Goal: Use online tool/utility: Utilize a website feature to perform a specific function

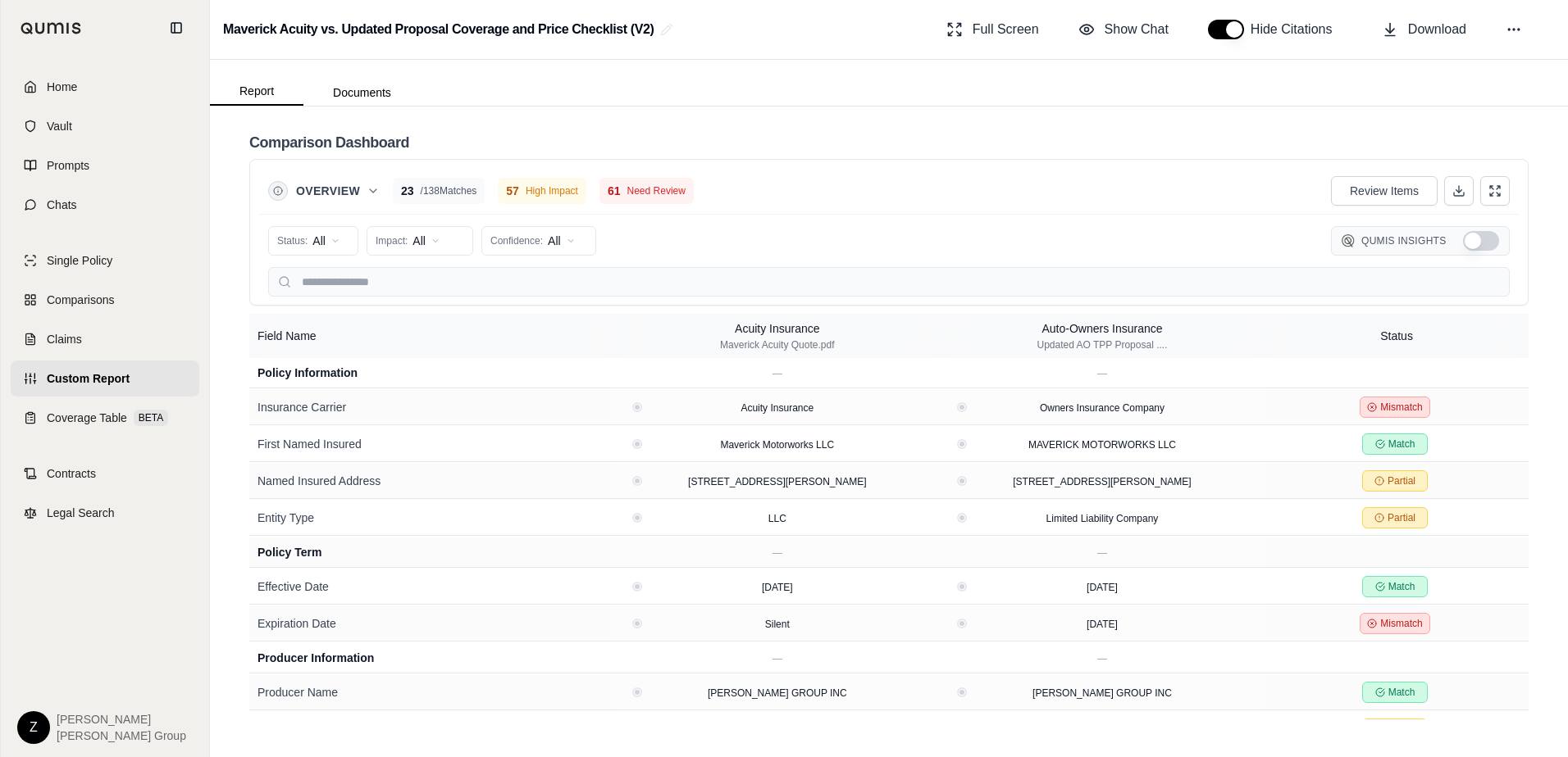
scroll to position [735, 0]
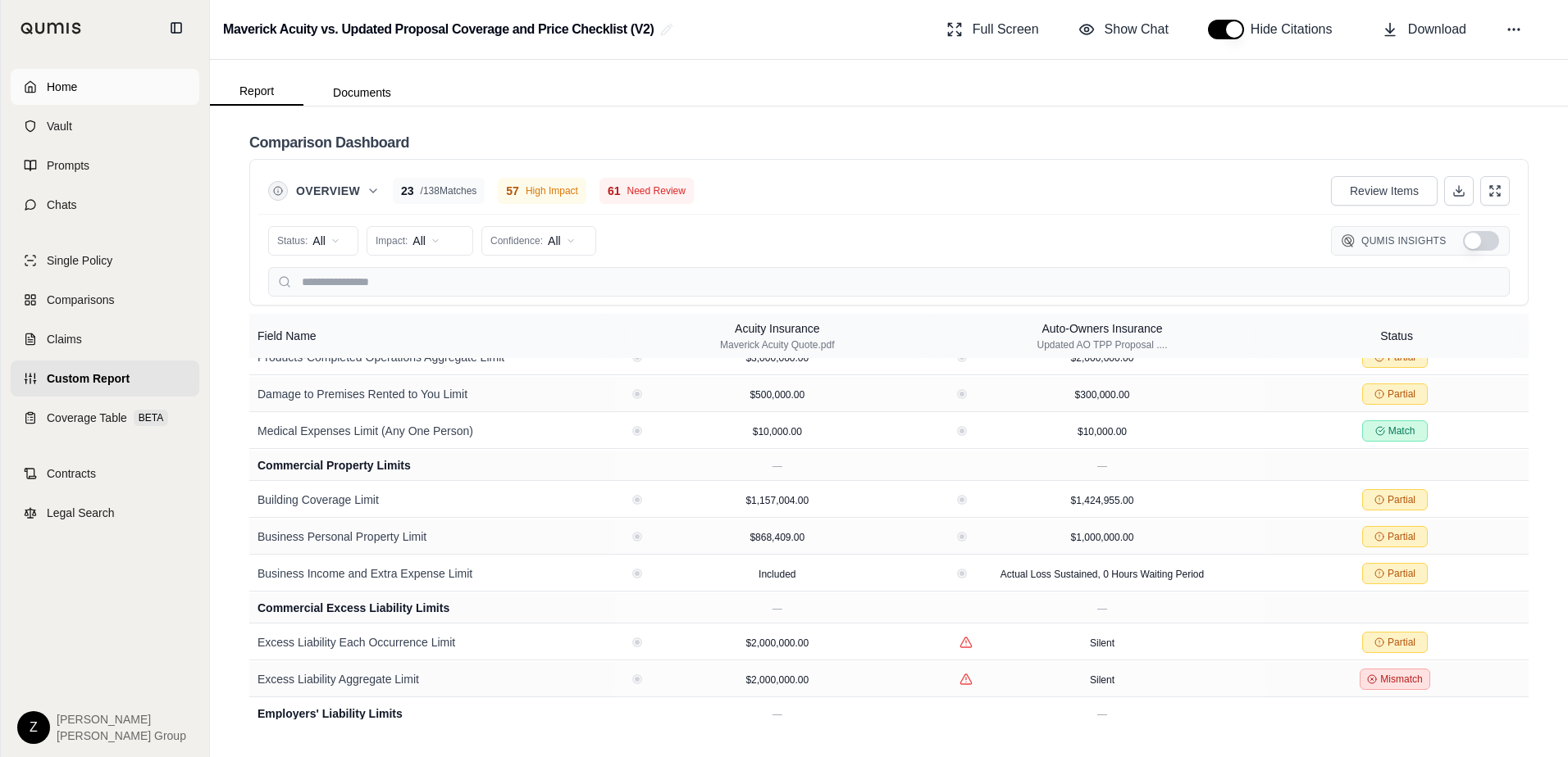
click at [60, 87] on span "Home" at bounding box center [62, 87] width 30 height 17
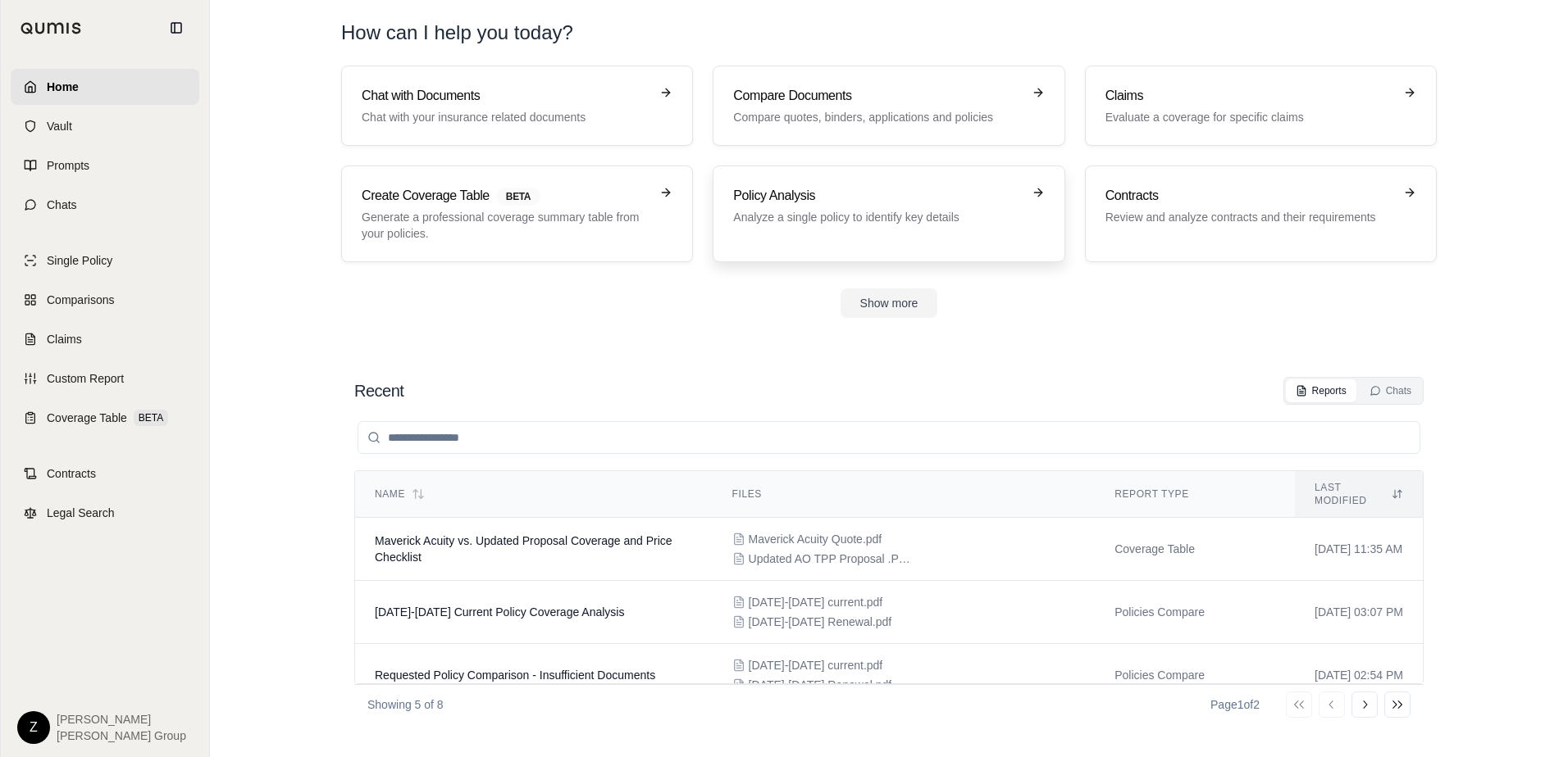
click at [1002, 197] on h3 "Policy Analysis" at bounding box center [876, 196] width 287 height 20
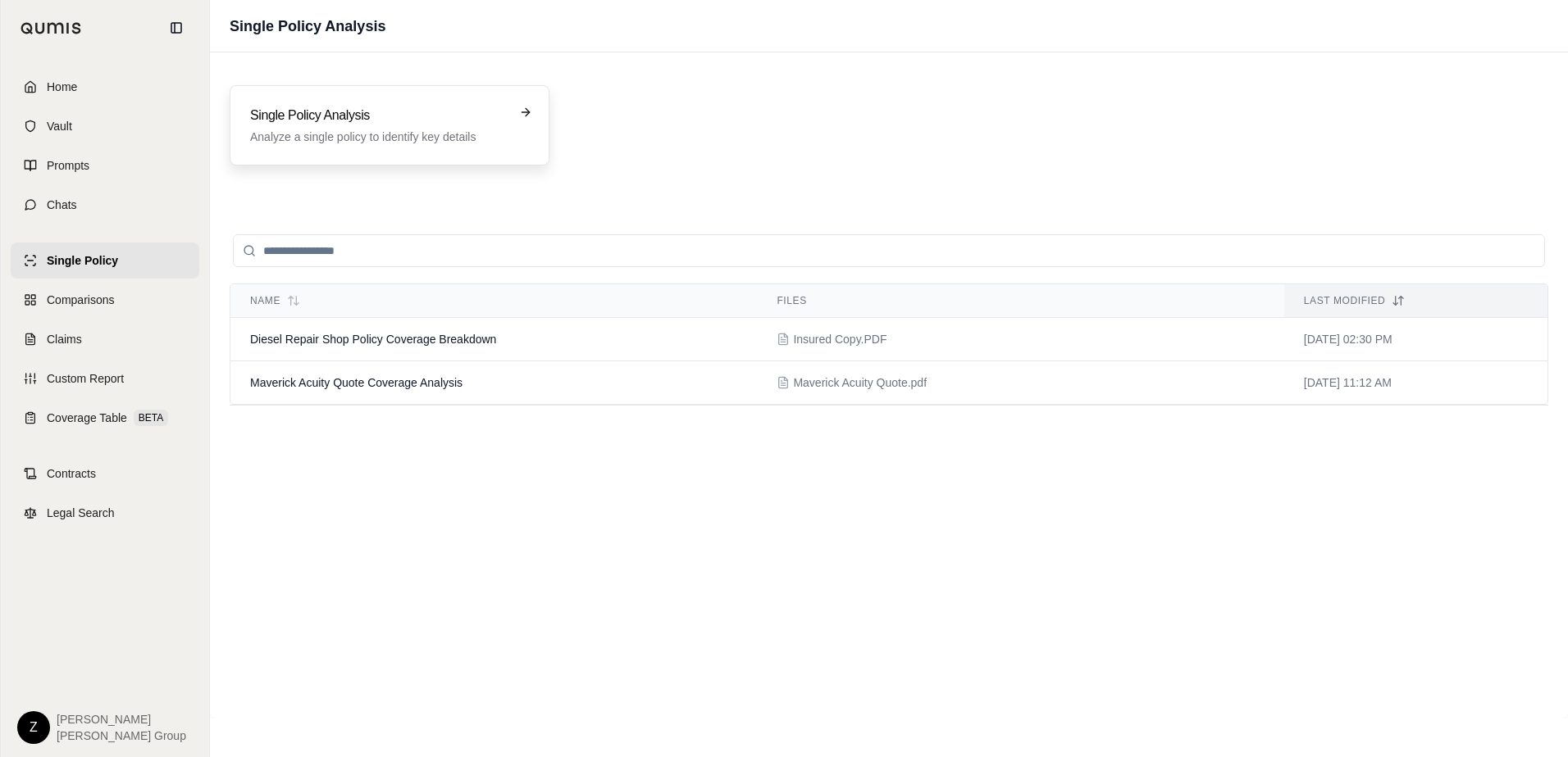
click at [451, 117] on h3 "Single Policy Analysis" at bounding box center [377, 116] width 256 height 20
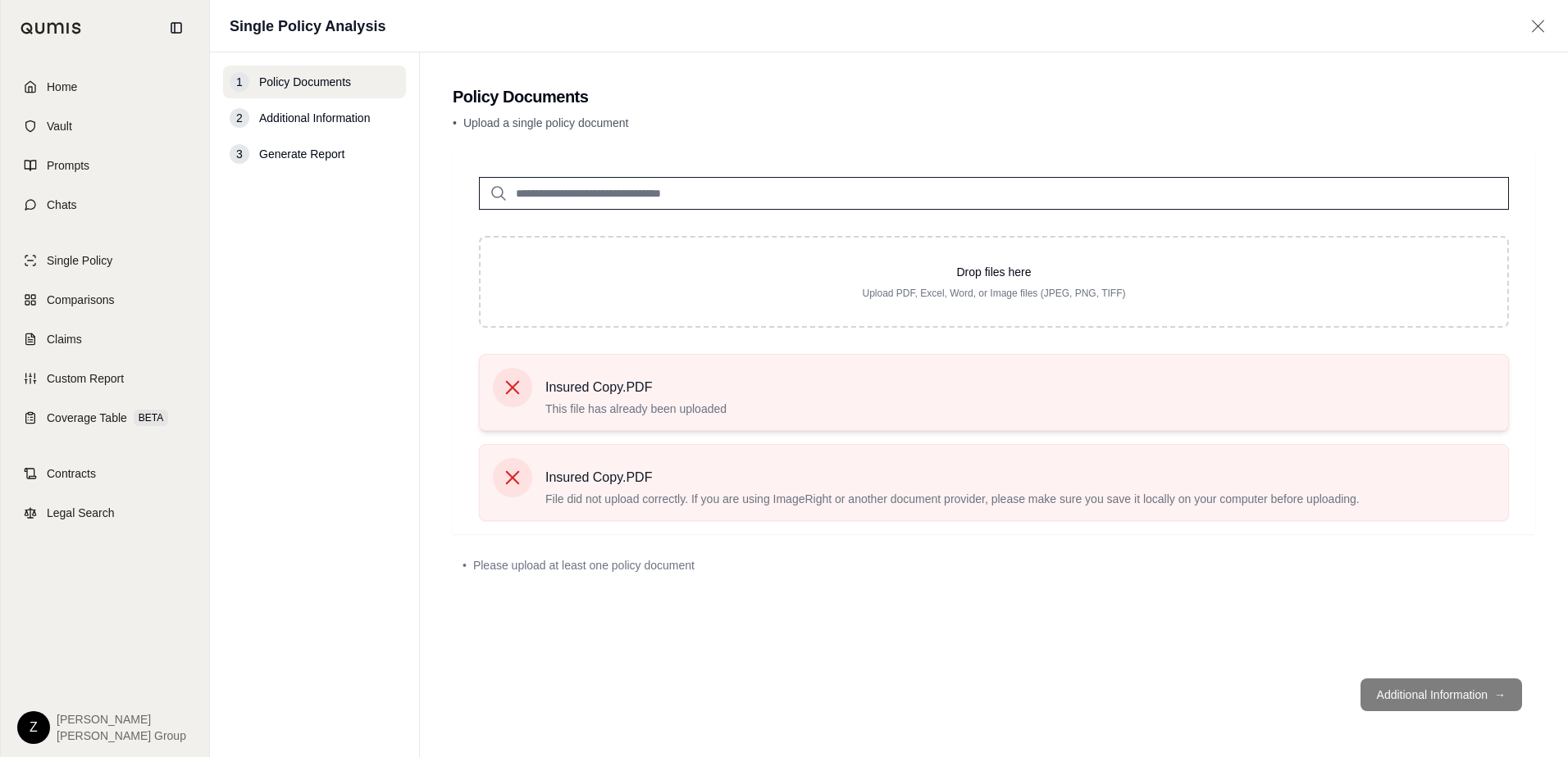
click at [520, 378] on icon at bounding box center [512, 388] width 23 height 23
click at [514, 476] on icon at bounding box center [512, 478] width 14 height 14
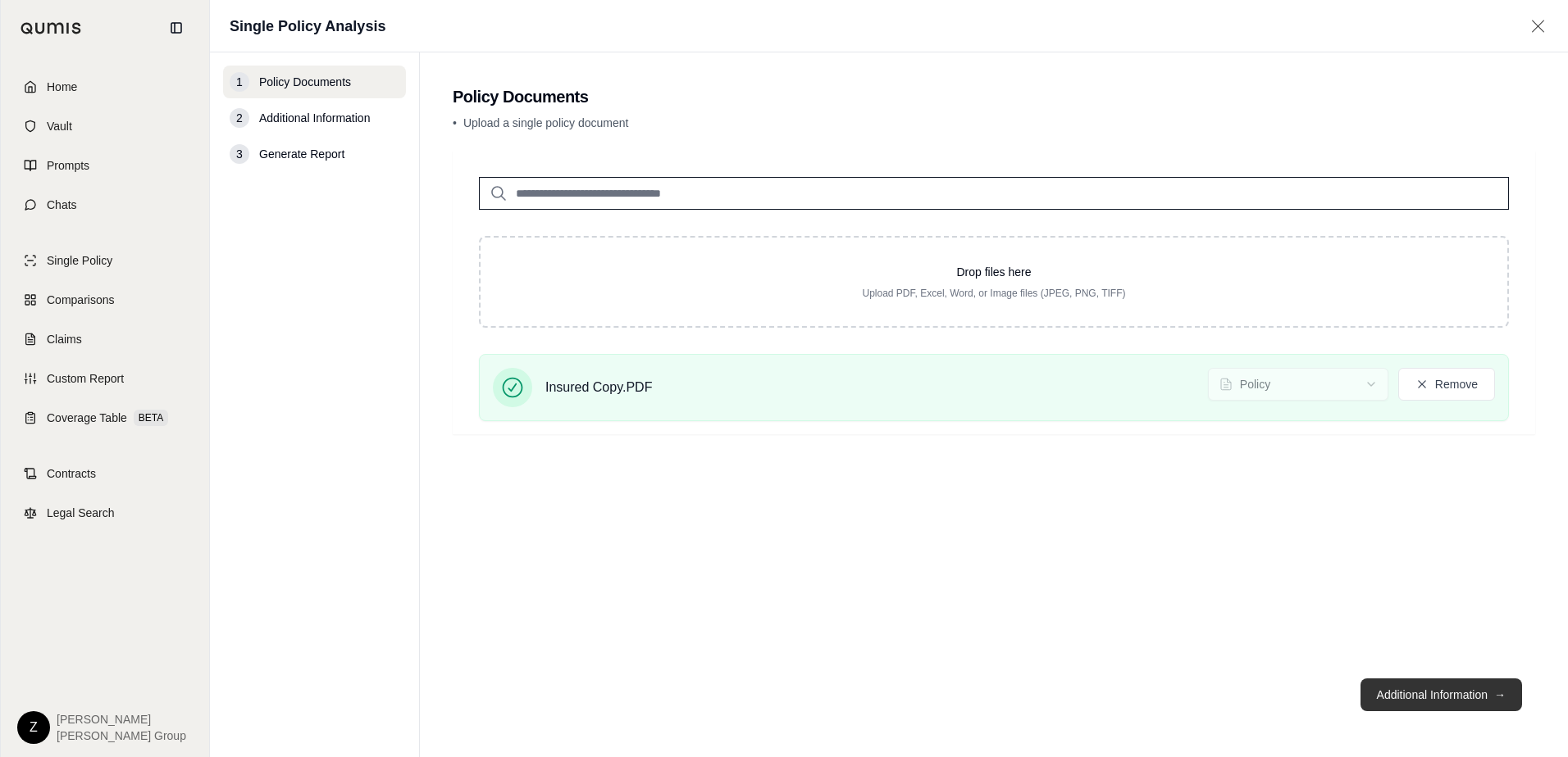
click at [1418, 698] on button "Additional Information →" at bounding box center [1441, 695] width 162 height 32
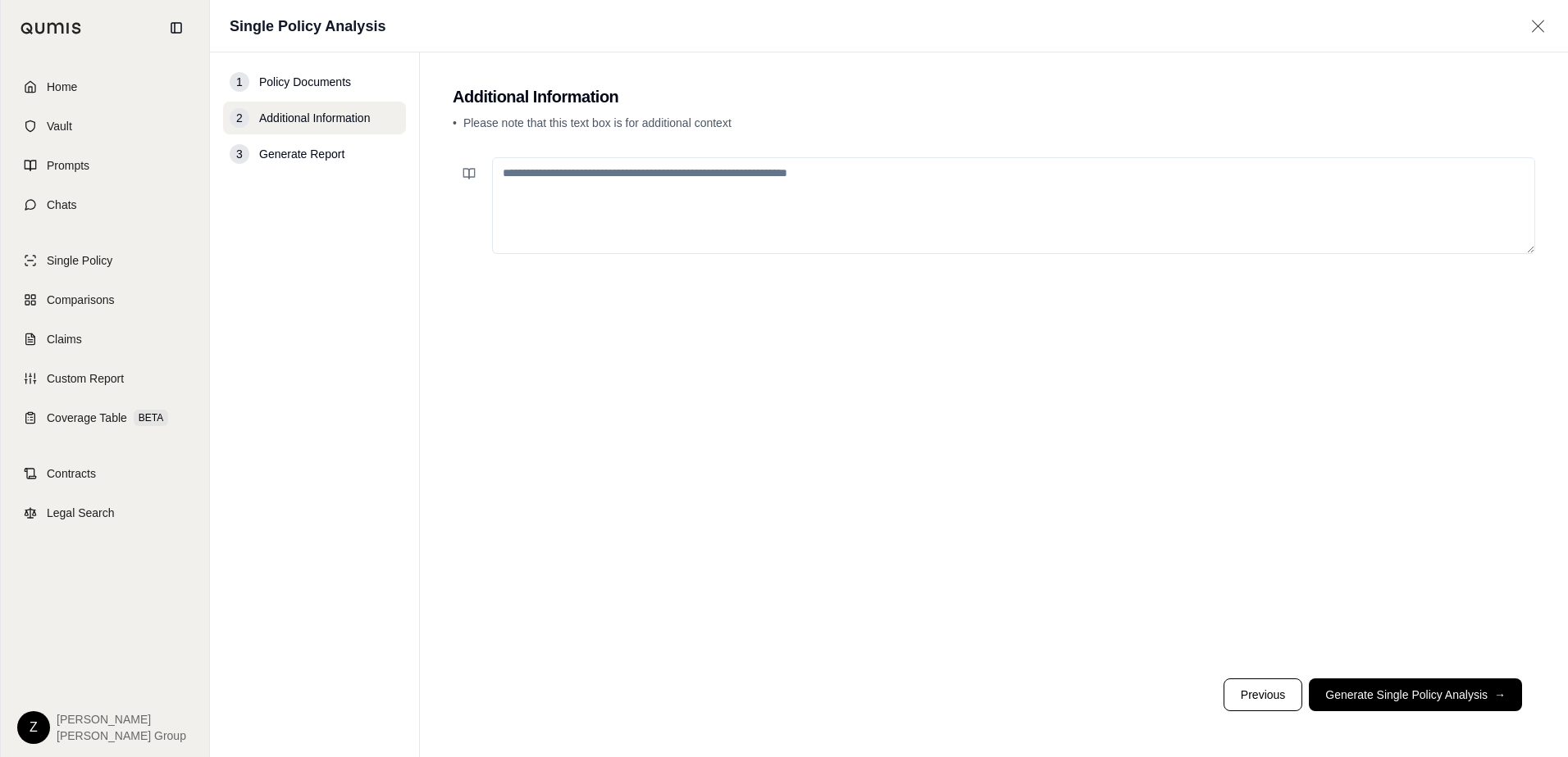
click at [735, 212] on textarea at bounding box center [1013, 206] width 1043 height 97
type textarea "*"
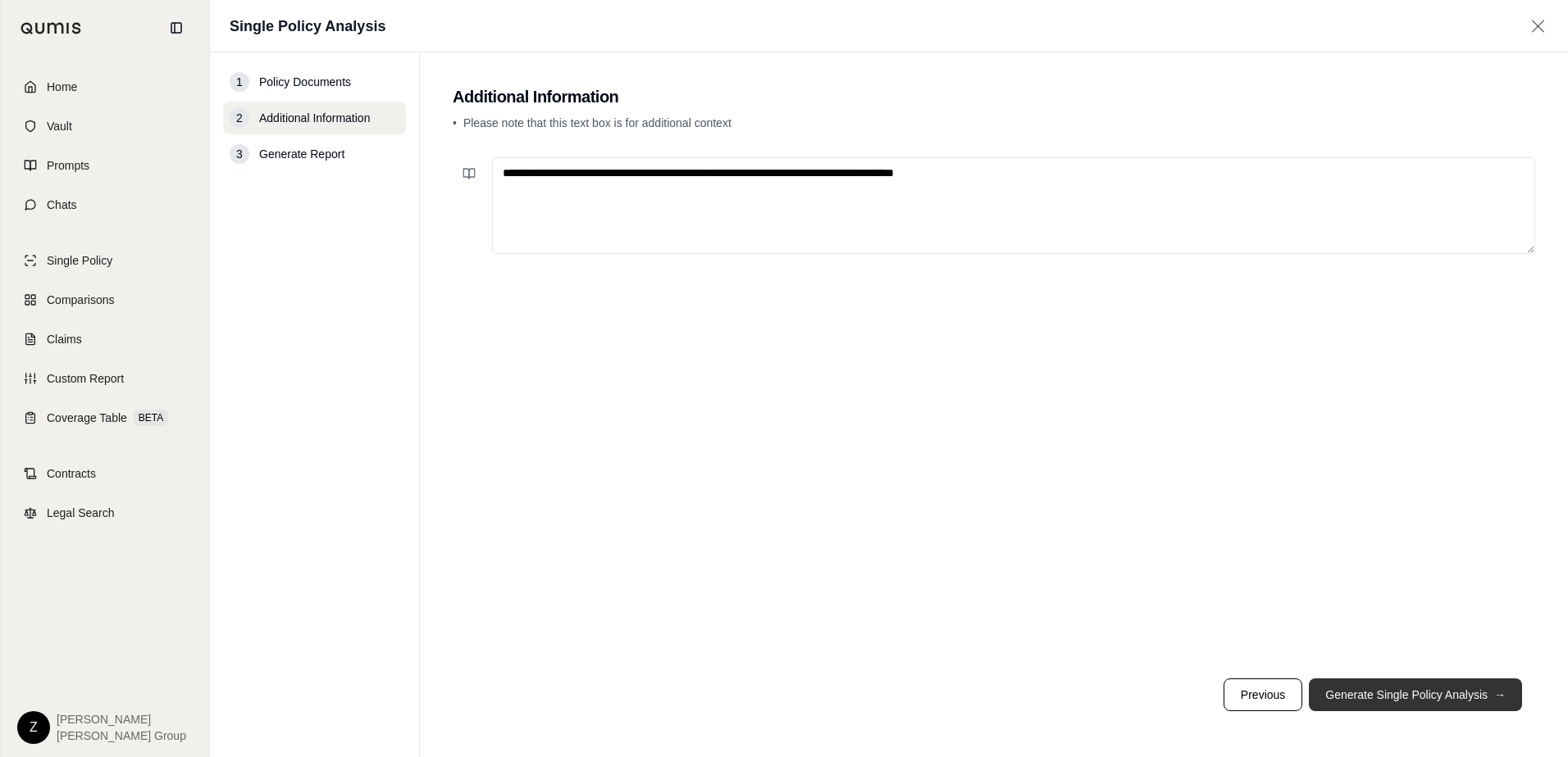
type textarea "**********"
click at [1476, 695] on button "Generate Single Policy Analysis →" at bounding box center [1416, 695] width 213 height 32
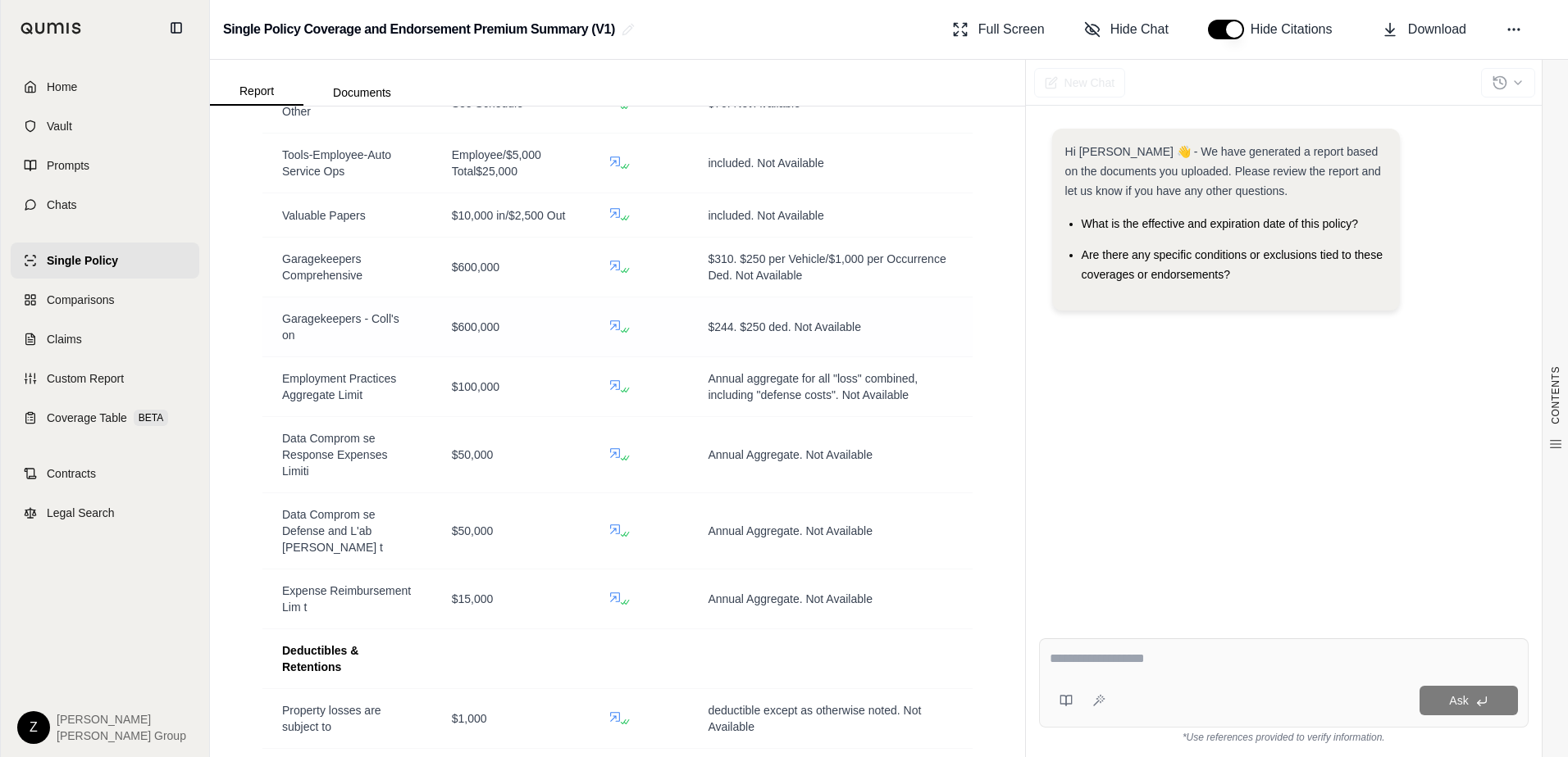
scroll to position [4344, 0]
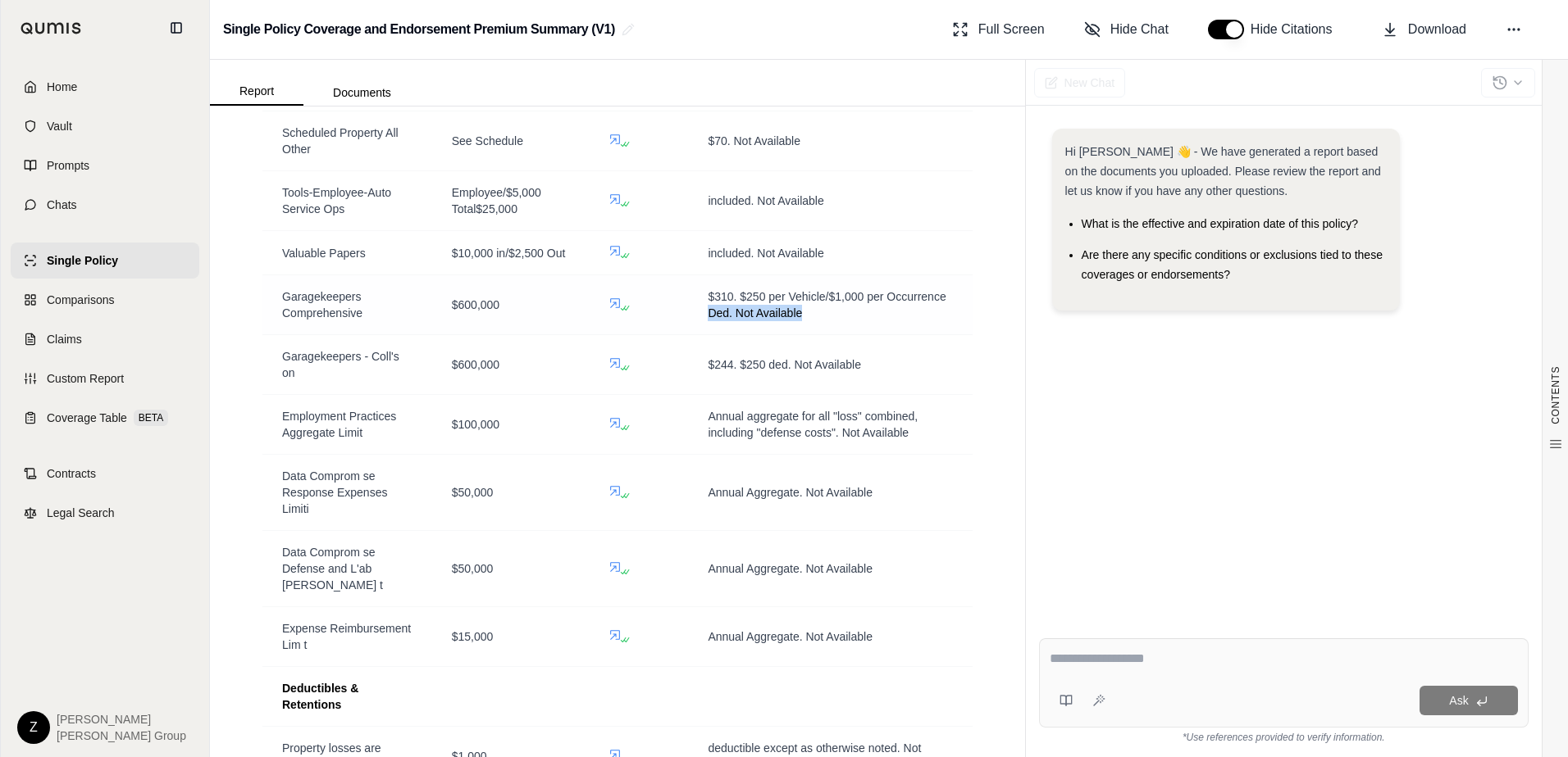
drag, startPoint x: 809, startPoint y: 376, endPoint x: 679, endPoint y: 368, distance: 130.2
click at [679, 336] on tr "Garagekeepers Comprehensive $600,000 $310. $250 per Vehicle/$1,000 per Occurren…" at bounding box center [617, 306] width 710 height 60
drag, startPoint x: 679, startPoint y: 368, endPoint x: 882, endPoint y: 379, distance: 203.3
click at [882, 336] on td "$310. $250 per Vehicle/$1,000 per Occurrence Ded. Not Available" at bounding box center [830, 306] width 284 height 60
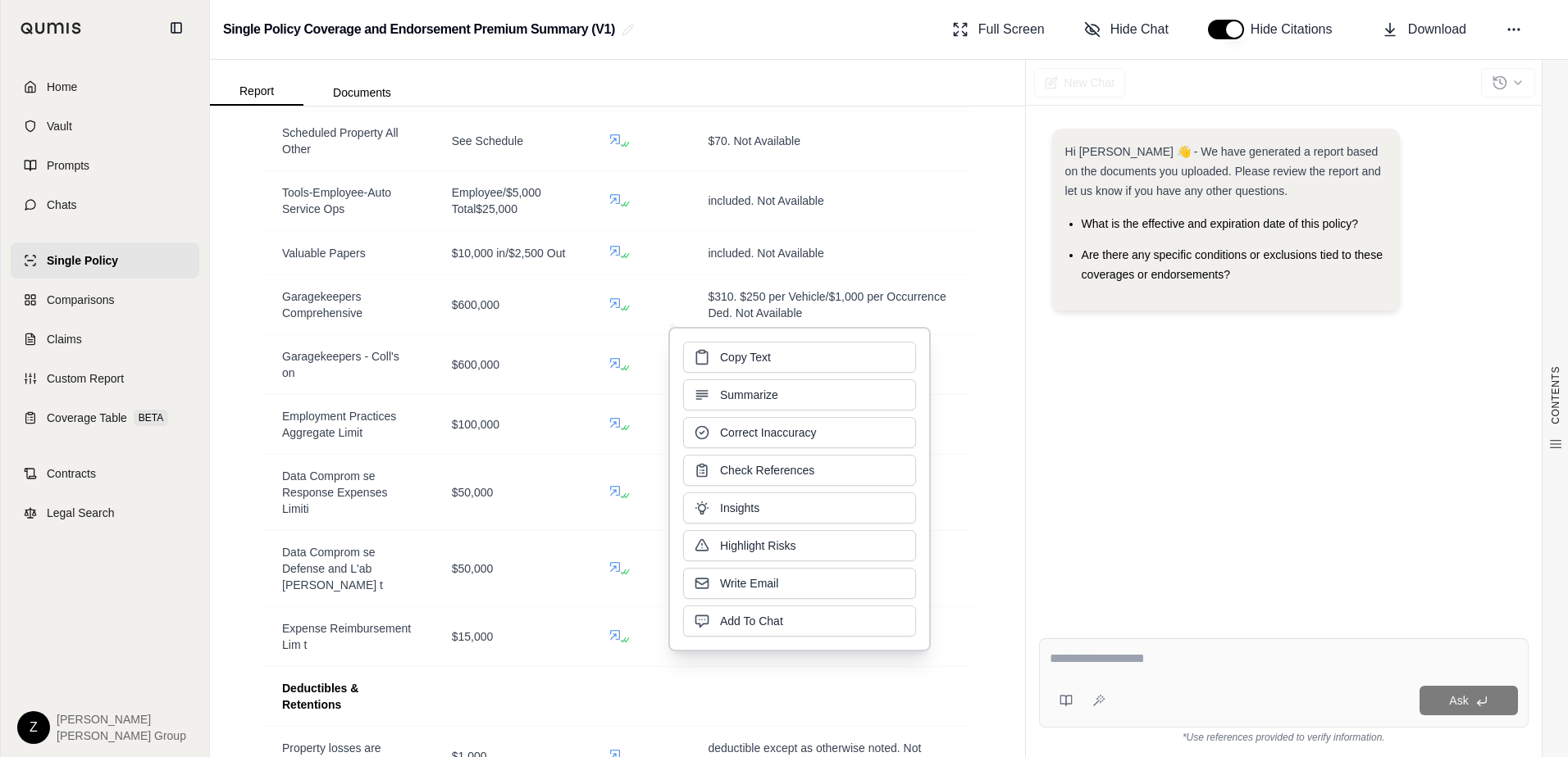
click at [997, 395] on div "CONTENTS Table of Contents 1. Executive Summary Coverages And Endorsements Wi..…" at bounding box center [617, 431] width 815 height 650
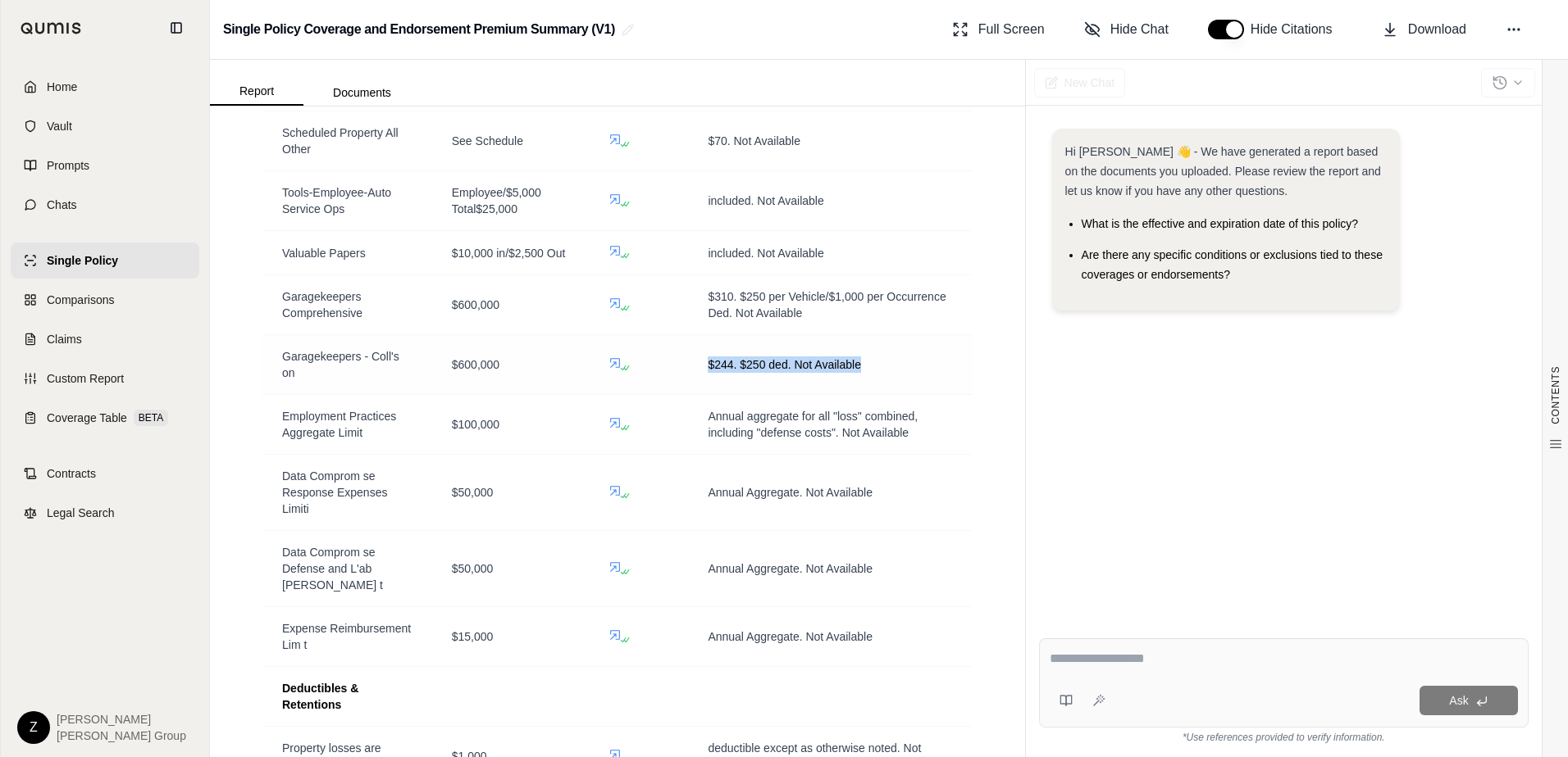
drag, startPoint x: 881, startPoint y: 420, endPoint x: 677, endPoint y: 416, distance: 204.0
click at [677, 395] on tr "Garagekeepers - Coll's on $600,000 $244. $250 ded. Not Available" at bounding box center [617, 366] width 710 height 60
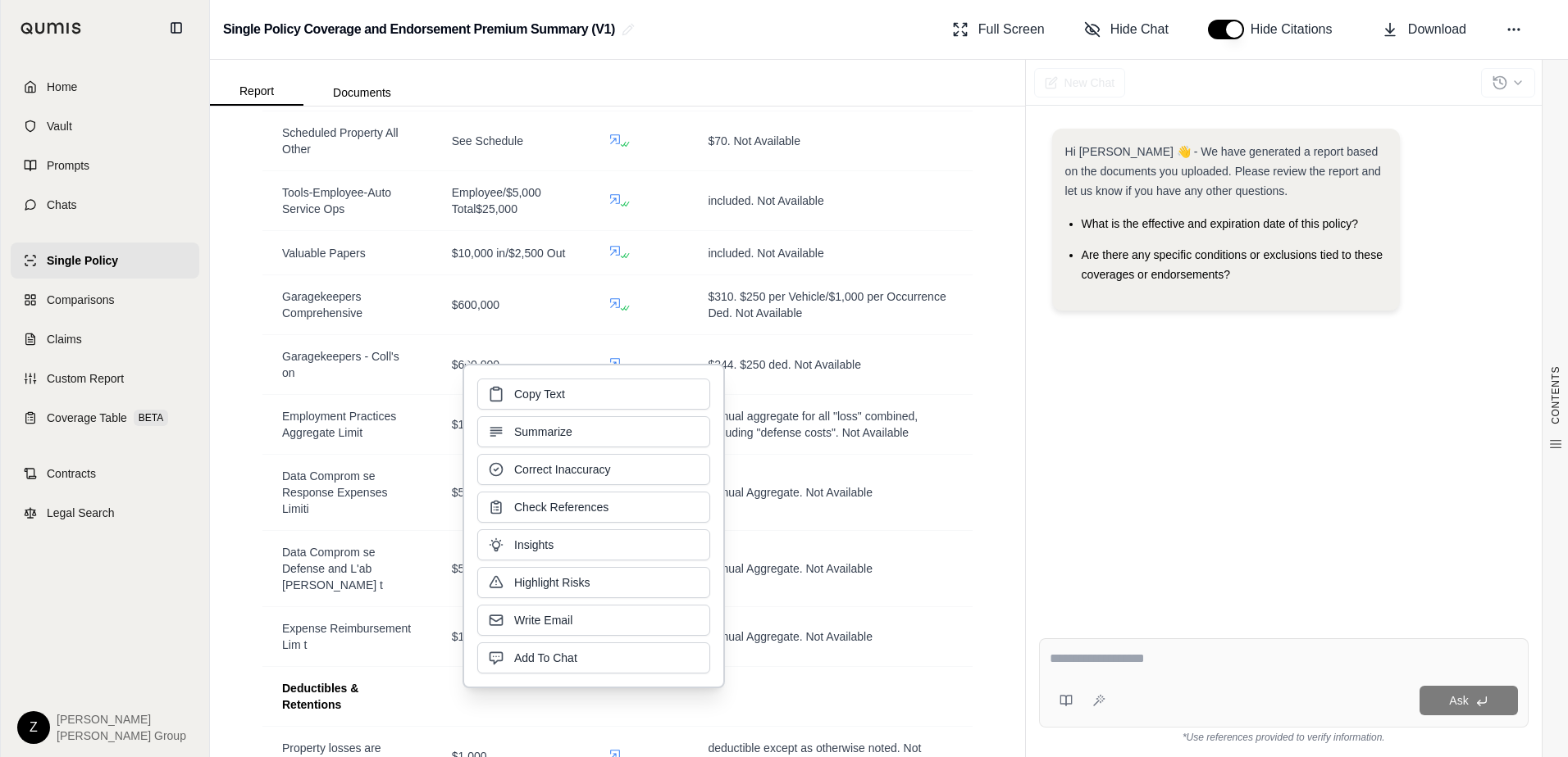
drag, startPoint x: 677, startPoint y: 416, endPoint x: 973, endPoint y: 440, distance: 297.0
click at [973, 440] on div "CONTENTS Table of Contents 1. Executive Summary Coverages And Endorsements Wi..…" at bounding box center [617, 431] width 815 height 650
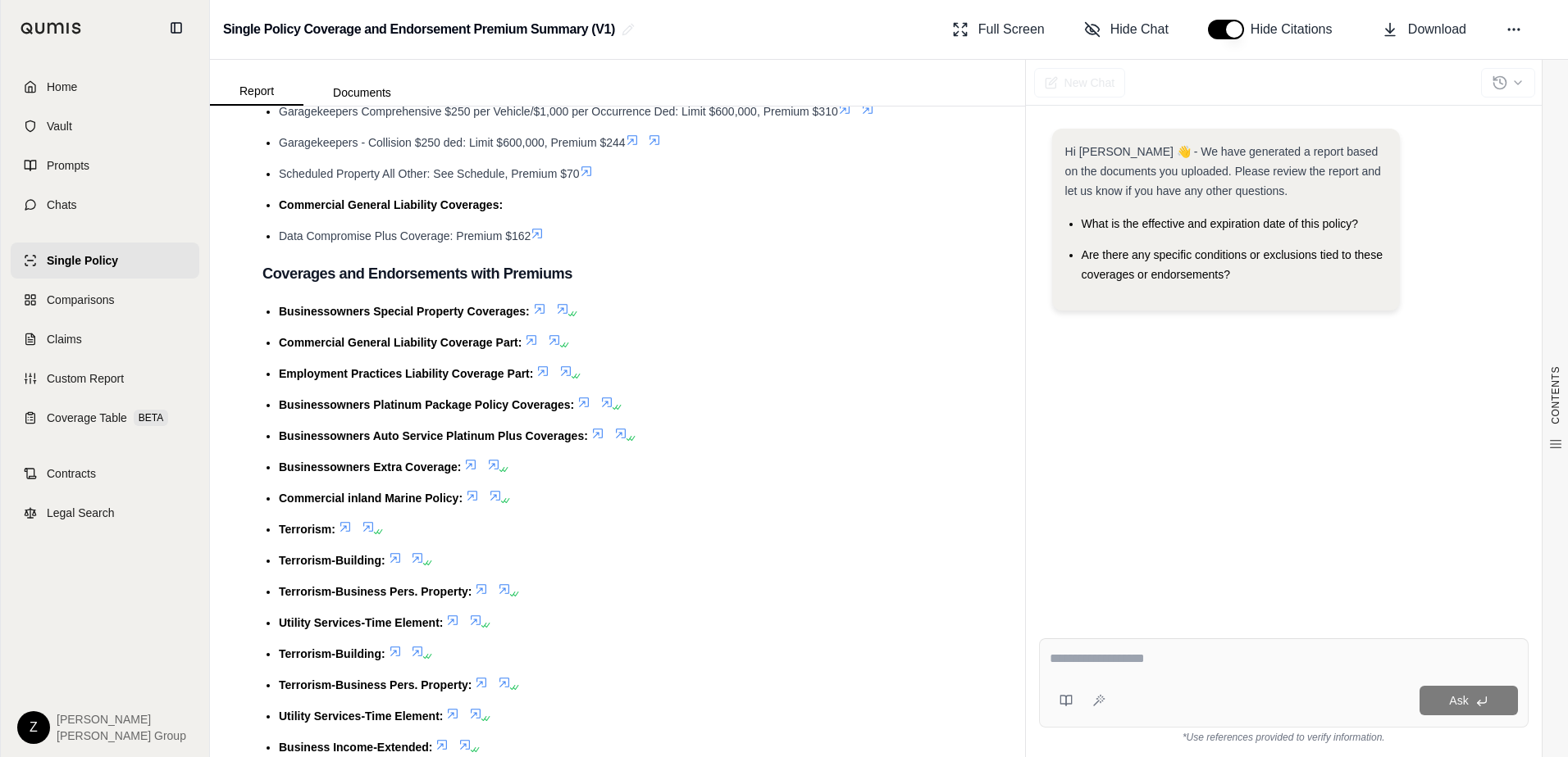
scroll to position [6392, 0]
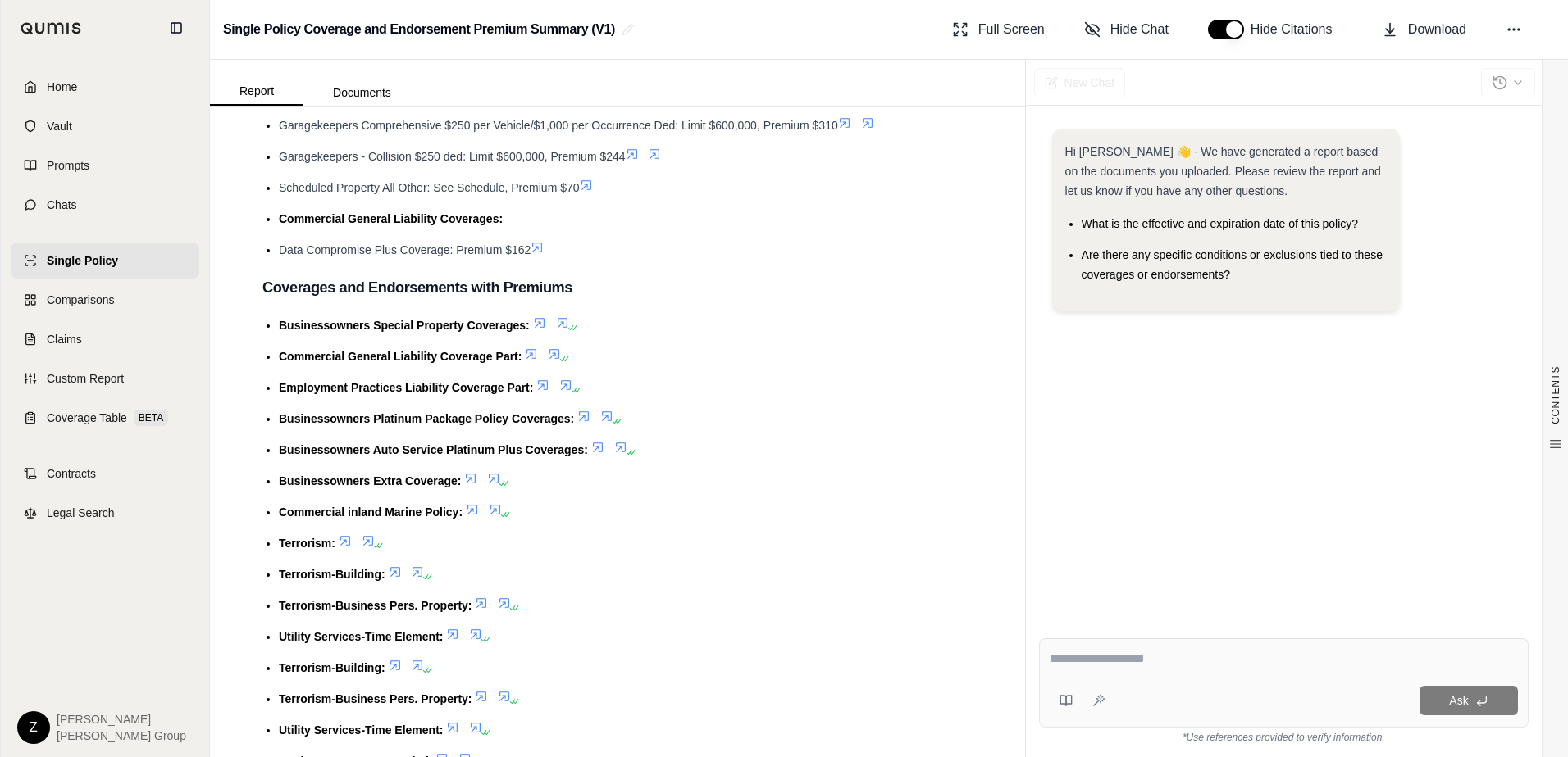
click at [1161, 598] on div "Hi [PERSON_NAME] 👋 - We have generated a report based on the documents you uplo…" at bounding box center [1284, 364] width 490 height 496
click at [950, 429] on li "Businessowners Platinum Package Policy Coverages:" at bounding box center [626, 419] width 694 height 20
click at [1277, 446] on div "Hi [PERSON_NAME] 👋 - We have generated a report based on the documents you uplo…" at bounding box center [1284, 364] width 490 height 496
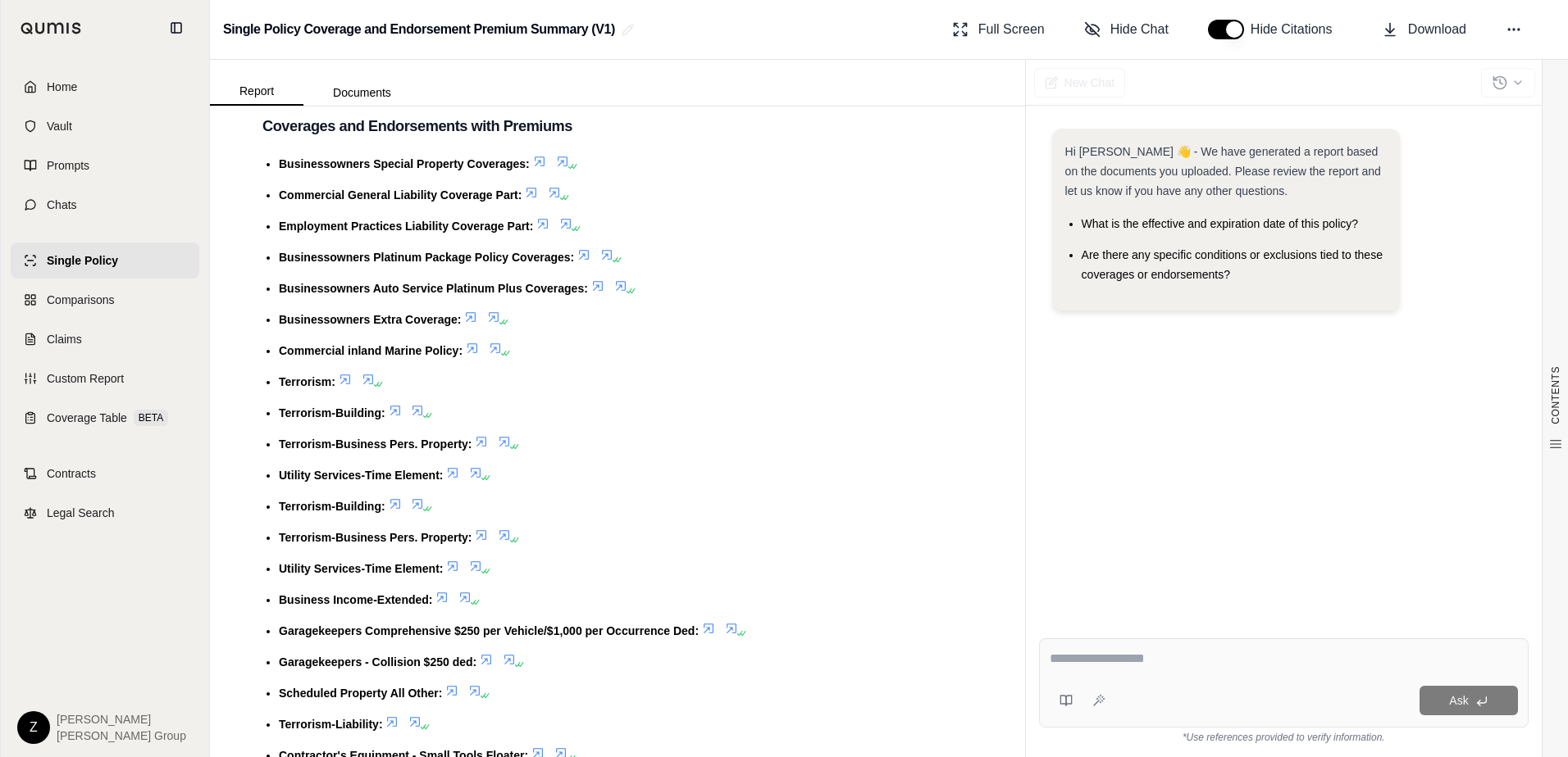
scroll to position [6802, 0]
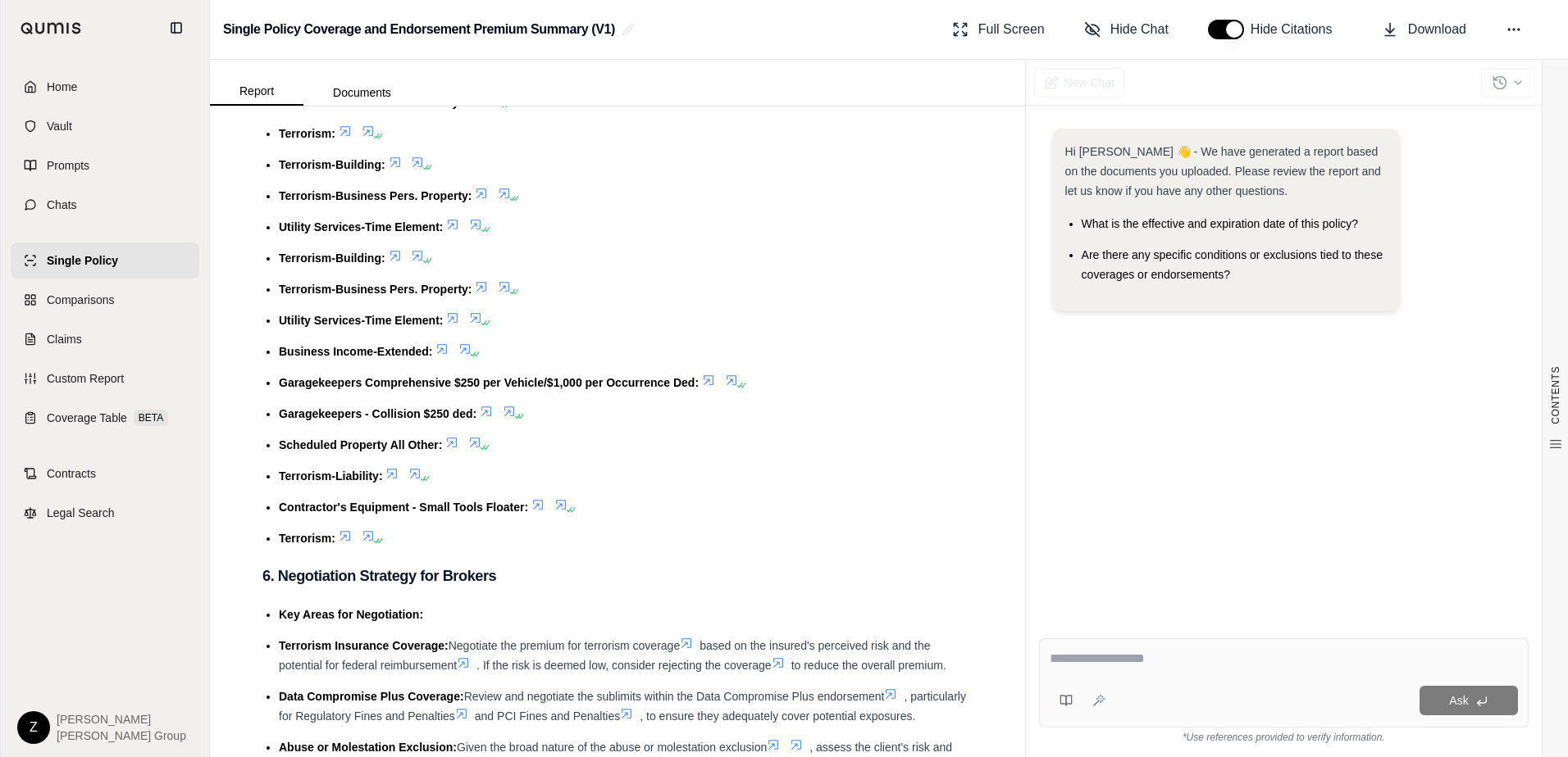
click at [780, 299] on li "Terrorism-Business Pers. Property:" at bounding box center [626, 290] width 694 height 20
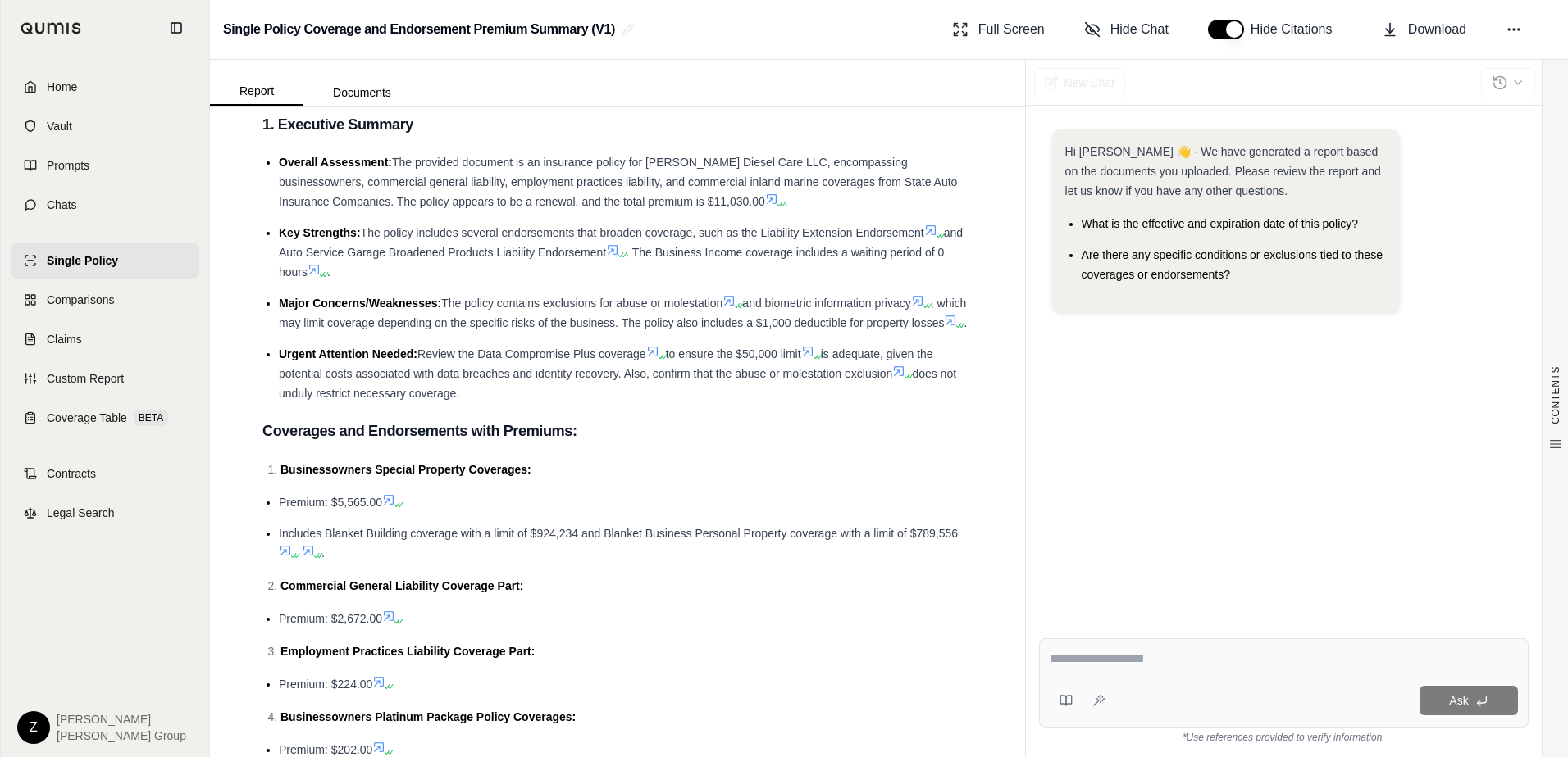
scroll to position [82, 0]
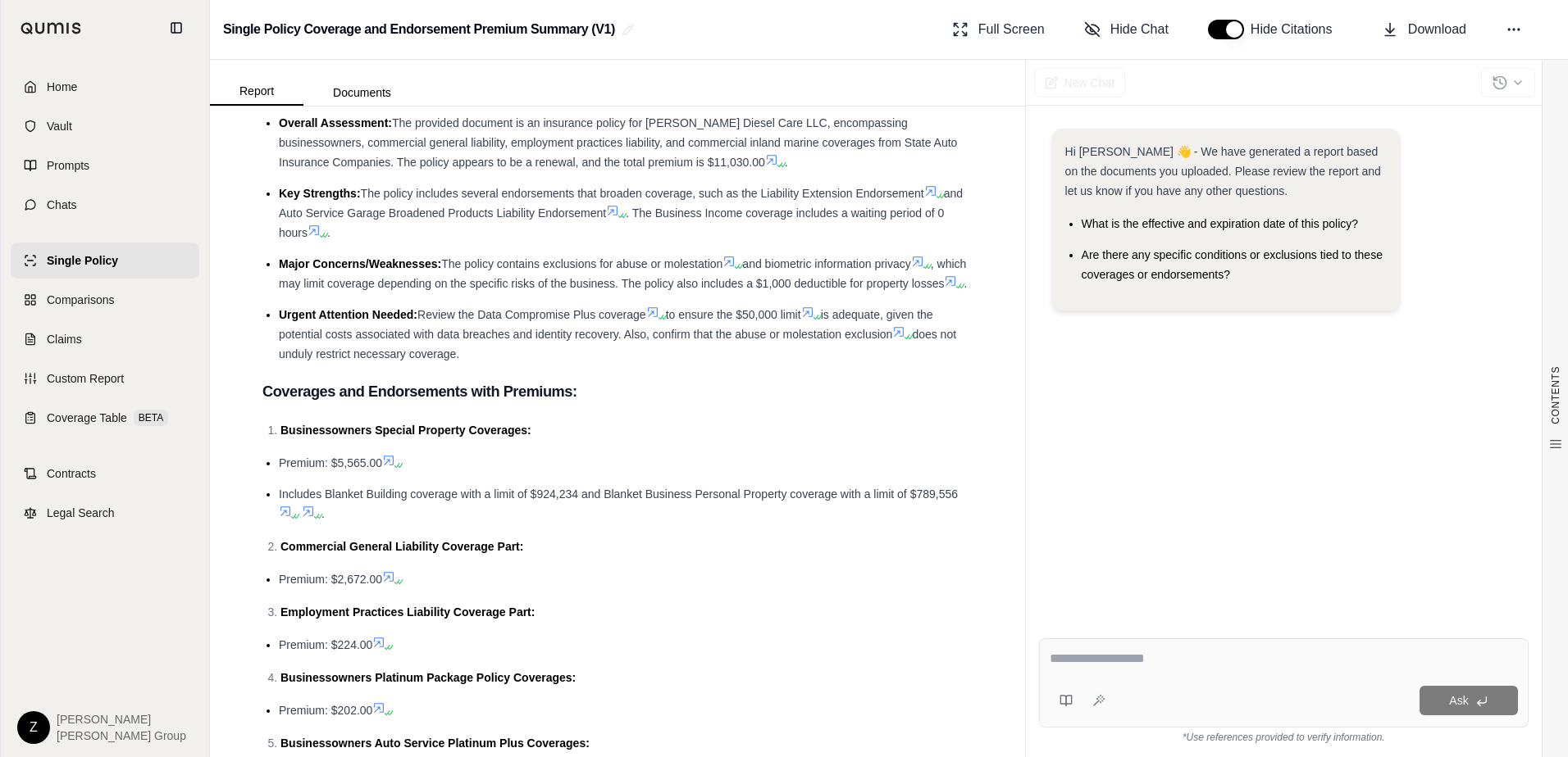
click at [976, 469] on div "CONTENTS Table of Contents 1. Executive Summary Coverages And Endorsements Wi..…" at bounding box center [617, 431] width 815 height 650
